Goal: Transaction & Acquisition: Obtain resource

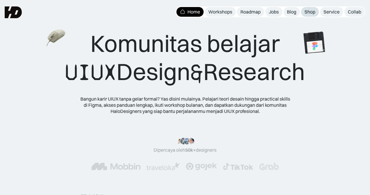
click at [309, 13] on div "Shop" at bounding box center [310, 12] width 11 height 6
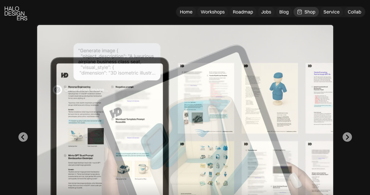
scroll to position [263, 0]
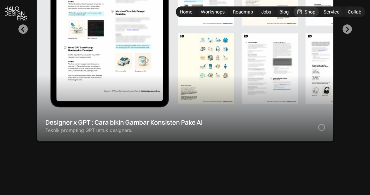
click at [228, 115] on div "1 of 2" at bounding box center [185, 29] width 299 height 226
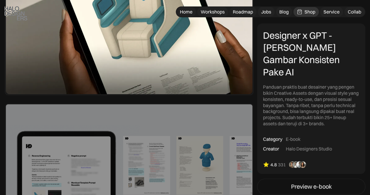
scroll to position [139, 0]
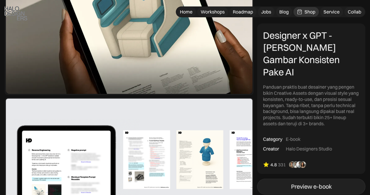
click at [305, 180] on link "Preview e-book" at bounding box center [311, 187] width 108 height 16
